Goal: Task Accomplishment & Management: Manage account settings

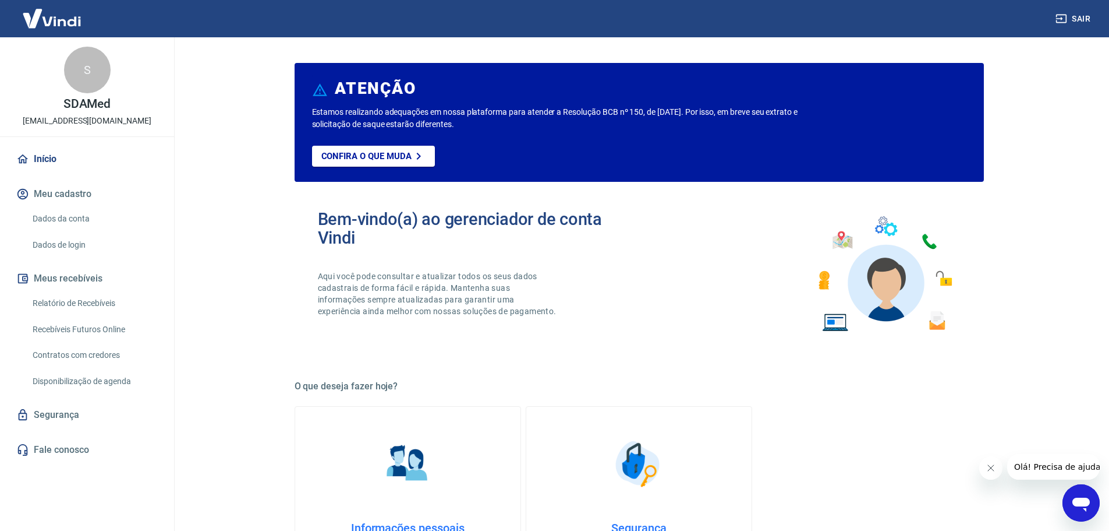
click at [47, 203] on button "Meu cadastro" at bounding box center [87, 194] width 146 height 26
click at [96, 299] on link "Relatório de Recebíveis" at bounding box center [94, 303] width 132 height 24
click at [83, 333] on link "Recebíveis Futuros Online" at bounding box center [94, 329] width 132 height 24
click at [77, 300] on link "Relatório de Recebíveis" at bounding box center [94, 303] width 132 height 24
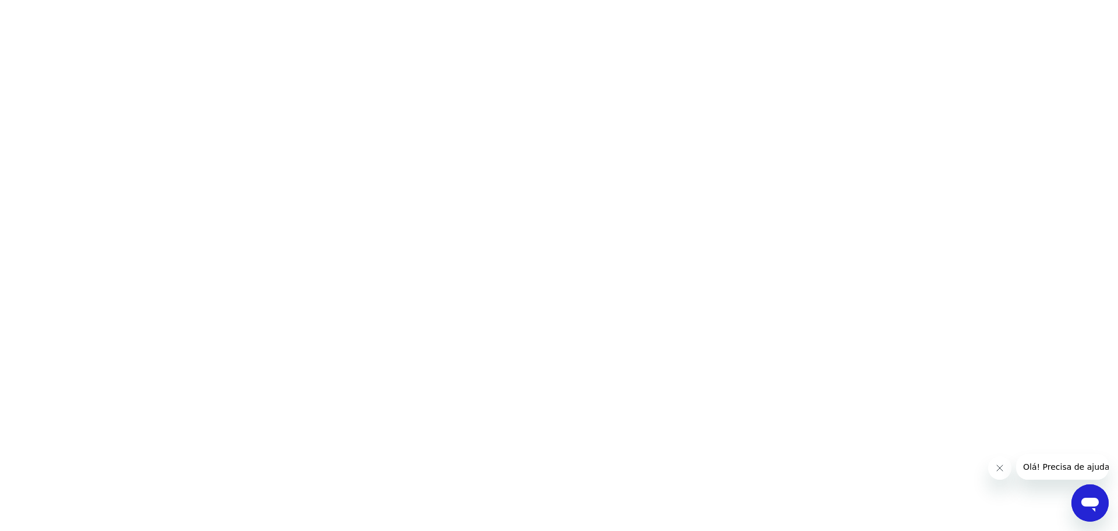
click at [1010, 458] on div at bounding box center [1048, 467] width 121 height 26
click at [1003, 467] on icon "Fechar mensagem da empresa" at bounding box center [999, 467] width 9 height 9
drag, startPoint x: 195, startPoint y: 59, endPoint x: 139, endPoint y: 28, distance: 63.9
click at [192, 0] on html at bounding box center [559, 0] width 1118 height 0
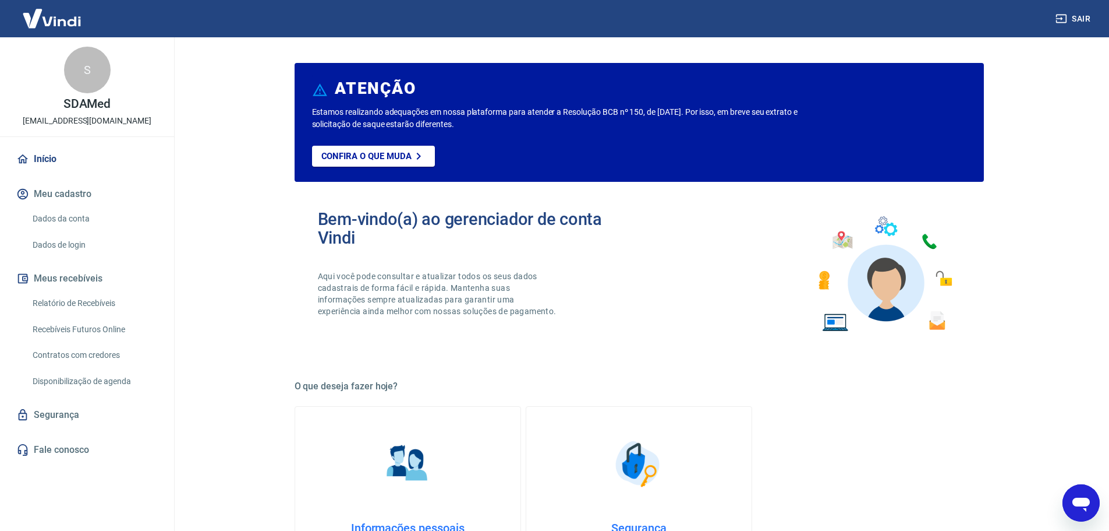
click at [62, 288] on button "Meus recebíveis" at bounding box center [87, 279] width 146 height 26
click at [106, 301] on link "Relatório de Recebíveis" at bounding box center [94, 303] width 132 height 24
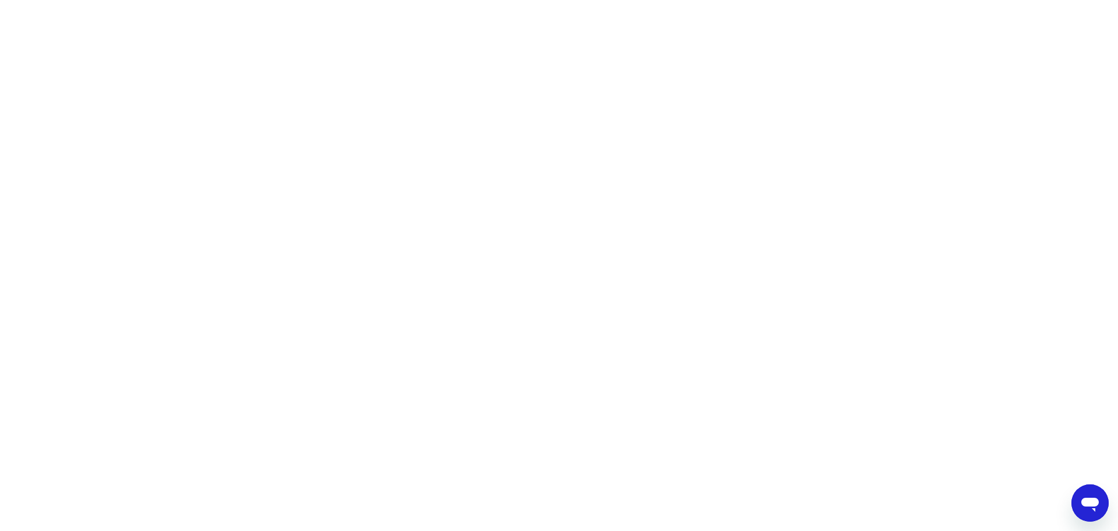
drag, startPoint x: 576, startPoint y: 121, endPoint x: 564, endPoint y: 126, distance: 13.1
click at [576, 0] on html at bounding box center [559, 0] width 1118 height 0
drag, startPoint x: 847, startPoint y: 26, endPoint x: 819, endPoint y: 29, distance: 27.6
click at [847, 0] on html at bounding box center [559, 0] width 1118 height 0
click at [146, 0] on html at bounding box center [559, 0] width 1118 height 0
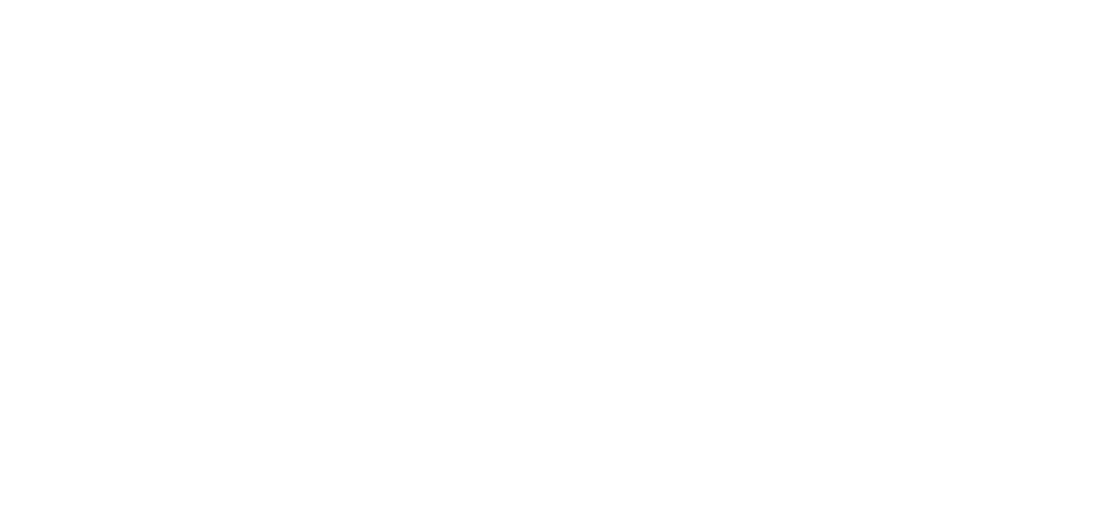
drag, startPoint x: 151, startPoint y: 71, endPoint x: 14, endPoint y: 11, distance: 150.0
click at [150, 0] on html at bounding box center [559, 0] width 1118 height 0
